Goal: Information Seeking & Learning: Understand process/instructions

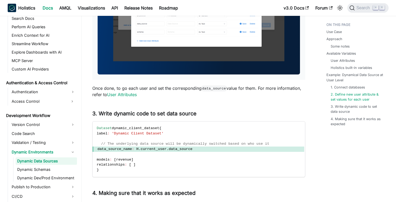
scroll to position [1388, 0]
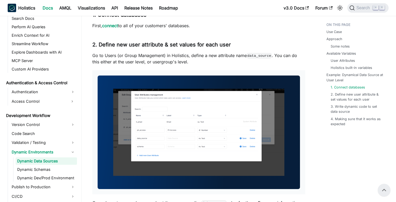
click at [179, 101] on img at bounding box center [199, 133] width 202 height 114
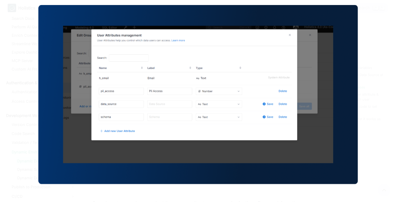
click at [358, 94] on div at bounding box center [198, 101] width 396 height 202
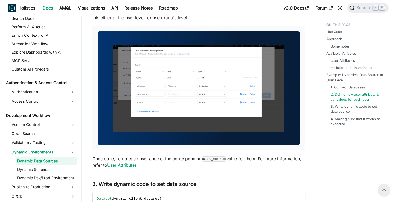
scroll to position [1381, 0]
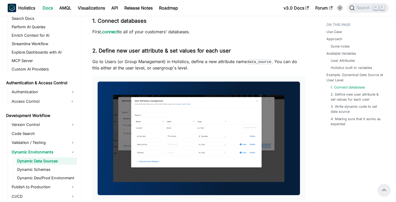
click at [170, 113] on img at bounding box center [199, 139] width 202 height 114
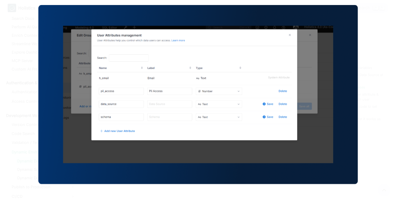
click at [170, 114] on img at bounding box center [197, 95] width 319 height 180
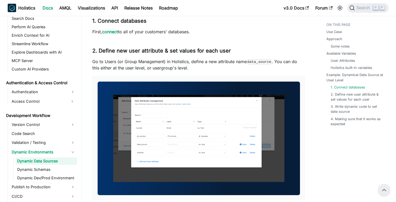
click at [170, 113] on img at bounding box center [199, 139] width 202 height 114
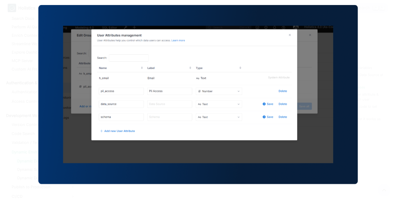
click at [201, 128] on img at bounding box center [197, 95] width 319 height 180
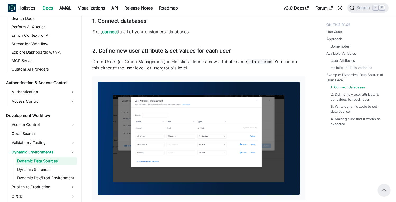
click at [208, 120] on img at bounding box center [199, 139] width 202 height 114
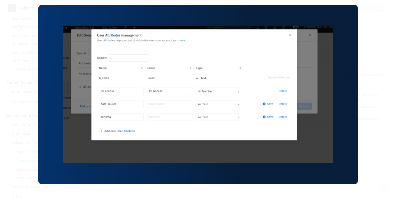
click at [242, 90] on img at bounding box center [197, 95] width 319 height 180
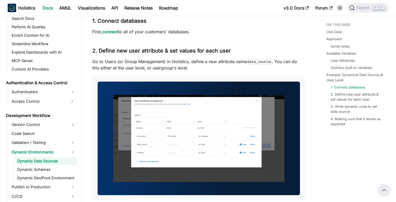
click at [262, 71] on p "Go to Users (or Group Management) in Holistics, define a new attribute name dat…" at bounding box center [198, 64] width 213 height 13
click at [235, 54] on link "​" at bounding box center [234, 51] width 6 height 6
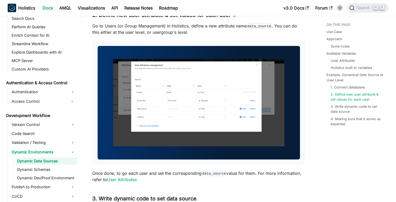
click at [175, 19] on h3 "2. Define new user attribute & set values for each user ​" at bounding box center [198, 15] width 213 height 7
